Goal: Use online tool/utility: Utilize a website feature to perform a specific function

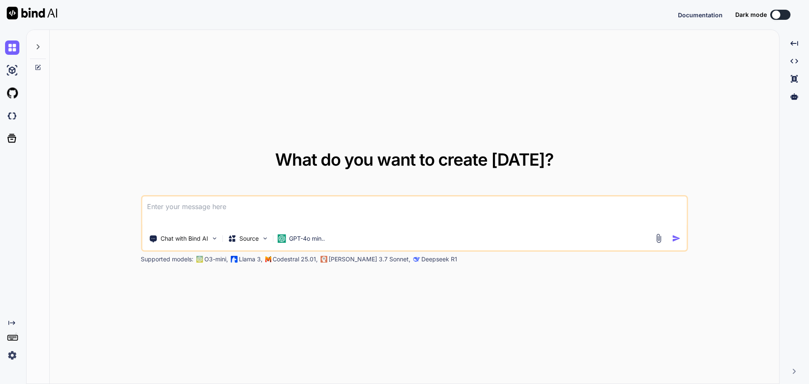
click at [13, 355] on img at bounding box center [12, 355] width 14 height 14
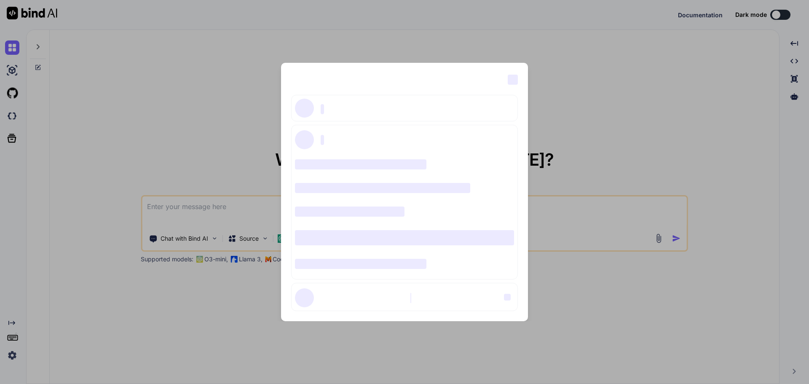
type textarea "x"
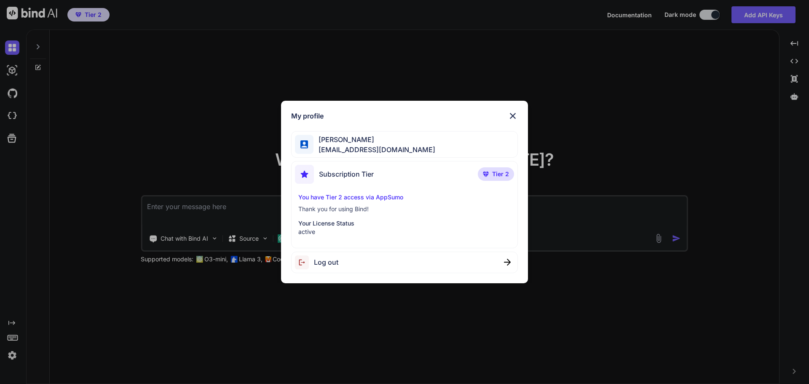
click at [672, 131] on div "My profile [PERSON_NAME] [EMAIL_ADDRESS][DOMAIN_NAME] Subscription Tier Tier 2 …" at bounding box center [404, 192] width 809 height 384
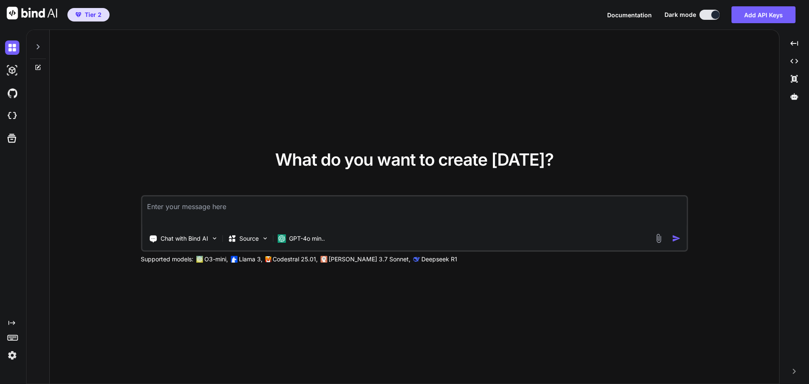
click at [39, 68] on icon at bounding box center [38, 67] width 7 height 7
click at [252, 210] on textarea at bounding box center [414, 211] width 545 height 31
type textarea "R"
type textarea "x"
type textarea "Re"
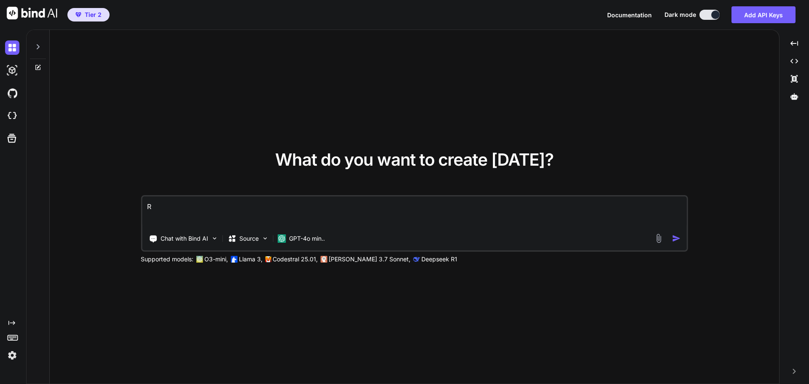
type textarea "x"
type textarea "Rep"
type textarea "x"
type textarea "[PERSON_NAME]"
type textarea "x"
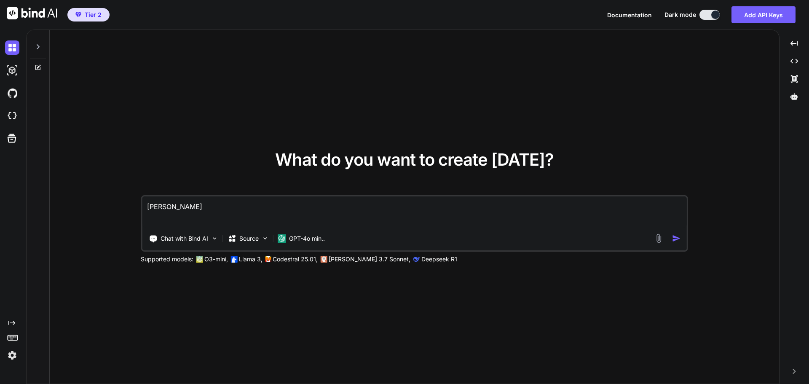
type textarea "Rephr"
type textarea "x"
type textarea "Rephra"
type textarea "x"
type textarea "Rephras"
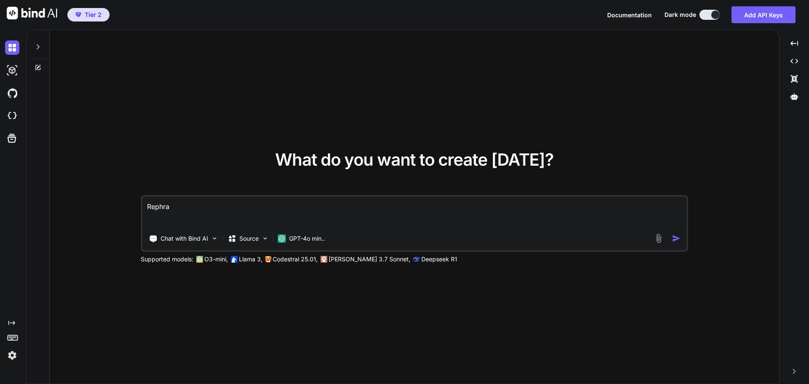
type textarea "x"
type textarea "Rephrase"
type textarea "x"
type textarea "Rephrase"
type textarea "x"
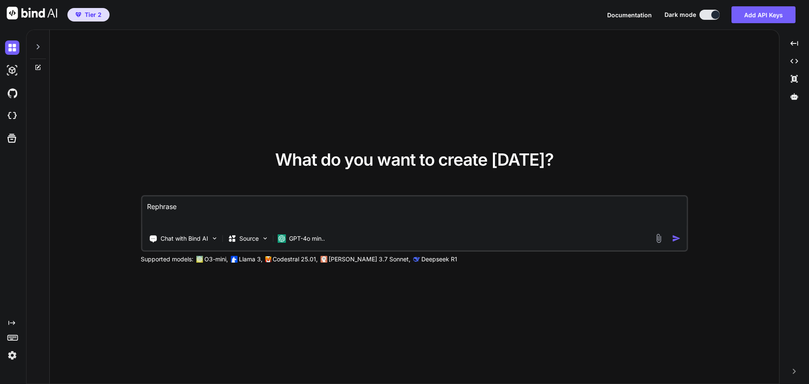
type textarea "Rephrase"
type textarea "x"
type textarea "Rephrase:"
type textarea "x"
type textarea "Rephrase:"
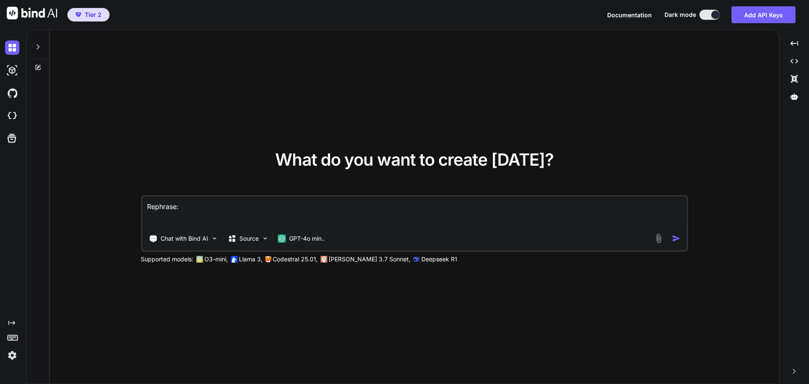
type textarea "x"
paste textarea "Feel free to propose a new time if this time does not work"
type textarea "Rephrase: Feel free to propose a new time if this time does not work"
type textarea "x"
type textarea "Rephrase: Feel free to propose a new time if this time does not work"
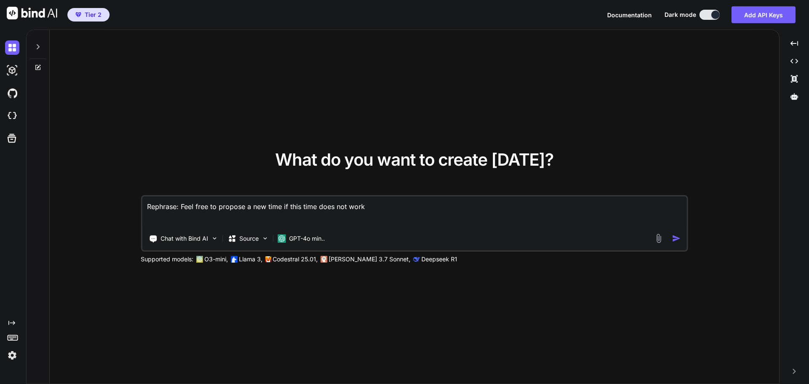
click at [674, 238] on img "button" at bounding box center [676, 238] width 9 height 9
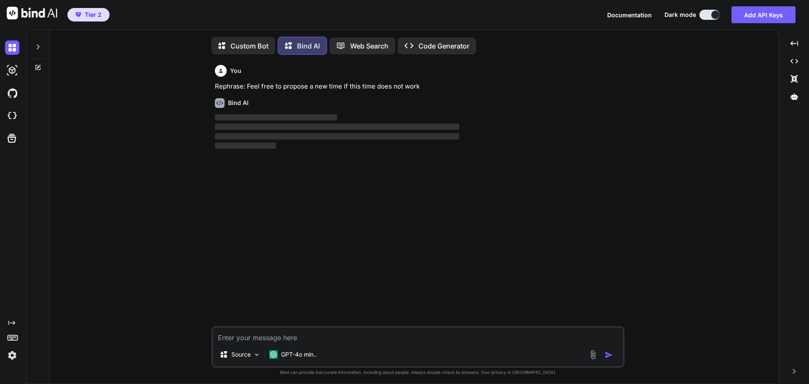
scroll to position [4, 0]
type textarea "x"
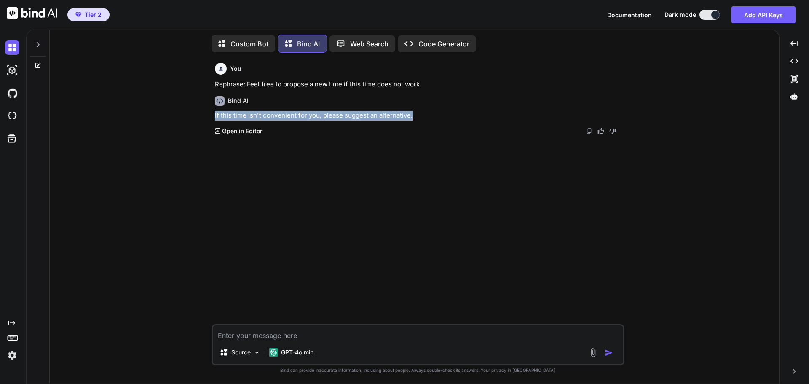
drag, startPoint x: 416, startPoint y: 117, endPoint x: 214, endPoint y: 117, distance: 202.7
click at [214, 117] on div "You Rephrase: Feel free to propose a new time if this time does not work Bind A…" at bounding box center [418, 191] width 411 height 265
copy p "If this time isn't convenient for you, please suggest an alternative."
